Goal: Task Accomplishment & Management: Manage account settings

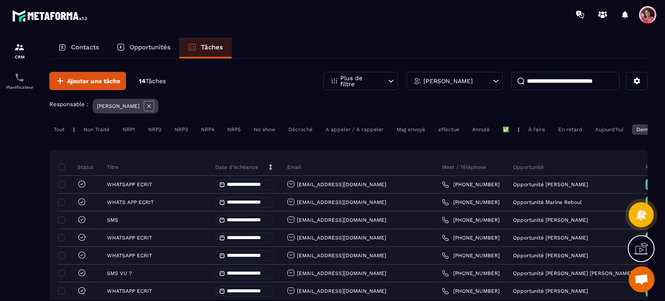
click at [464, 77] on div "[PERSON_NAME]" at bounding box center [455, 81] width 96 height 18
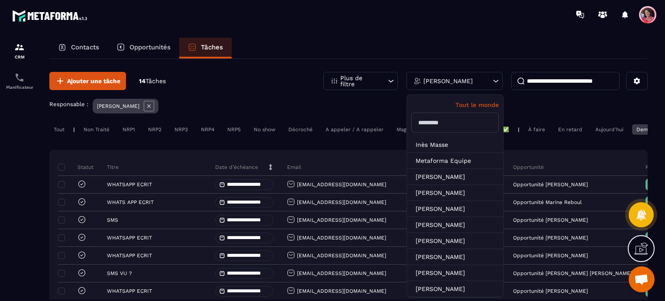
click at [450, 123] on input "text" at bounding box center [454, 123] width 87 height 20
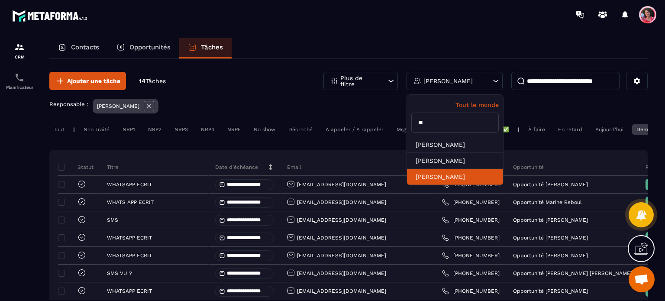
type input "**"
click at [466, 172] on li "[PERSON_NAME]" at bounding box center [455, 177] width 96 height 16
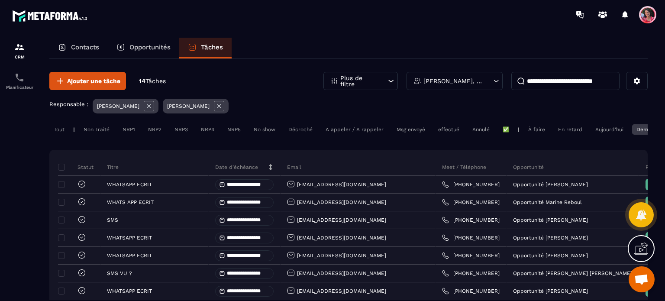
click at [147, 104] on icon at bounding box center [149, 106] width 10 height 10
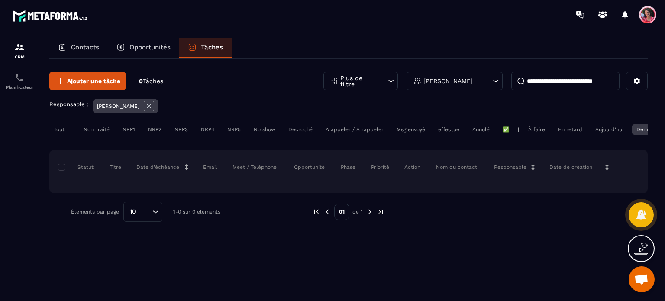
click at [620, 128] on div "Aujourd'hui" at bounding box center [609, 129] width 37 height 10
click at [569, 128] on div "En retard" at bounding box center [570, 129] width 33 height 10
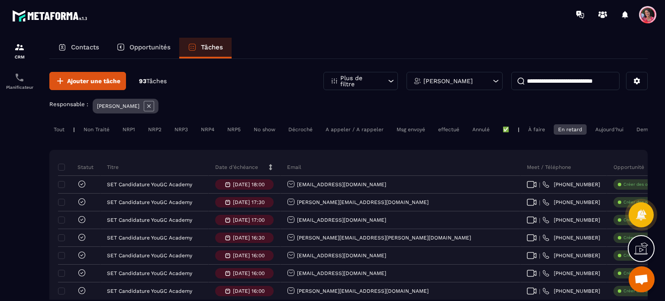
click at [447, 78] on p "[PERSON_NAME]" at bounding box center [448, 81] width 49 height 6
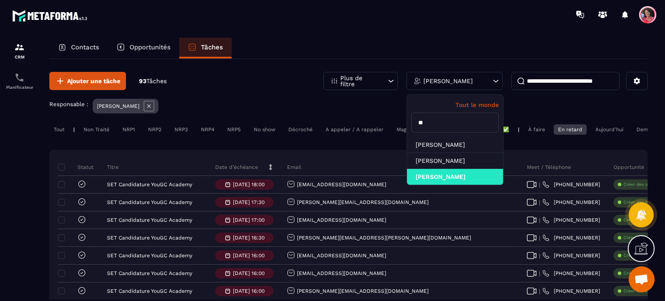
click at [144, 107] on icon at bounding box center [149, 106] width 10 height 10
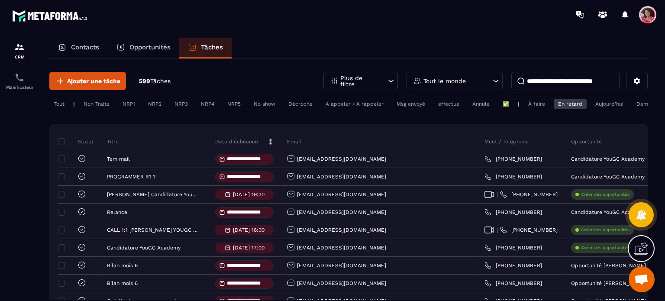
click at [463, 83] on p "Tout le monde" at bounding box center [445, 81] width 42 height 6
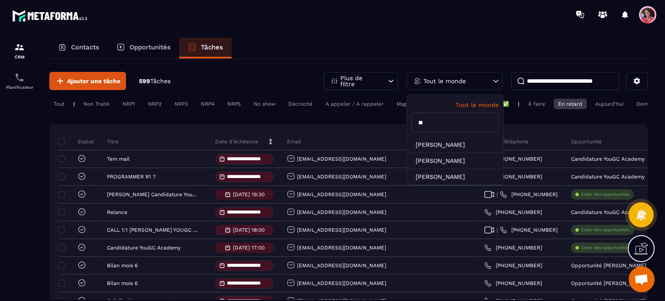
click at [455, 121] on input "**" at bounding box center [454, 123] width 87 height 20
type input "*"
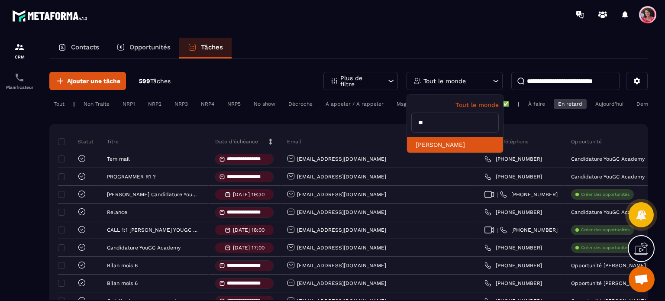
type input "**"
click at [460, 145] on li "[PERSON_NAME]" at bounding box center [455, 145] width 96 height 16
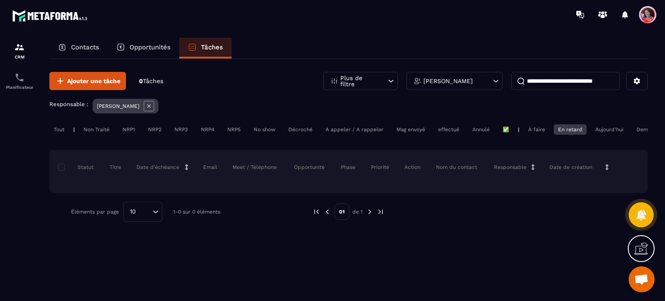
click at [599, 129] on div "Aujourd'hui" at bounding box center [609, 129] width 37 height 10
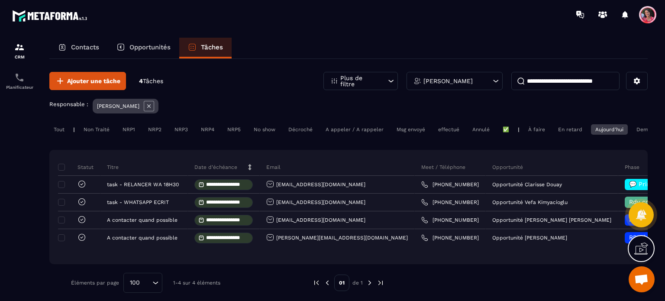
click at [643, 131] on div "Demain" at bounding box center [646, 129] width 28 height 10
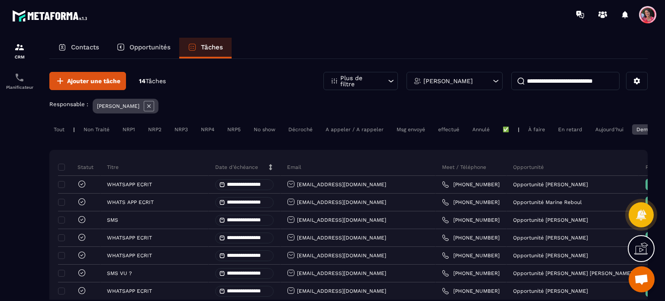
click at [602, 130] on div "Aujourd'hui" at bounding box center [609, 129] width 37 height 10
